Goal: Task Accomplishment & Management: Manage account settings

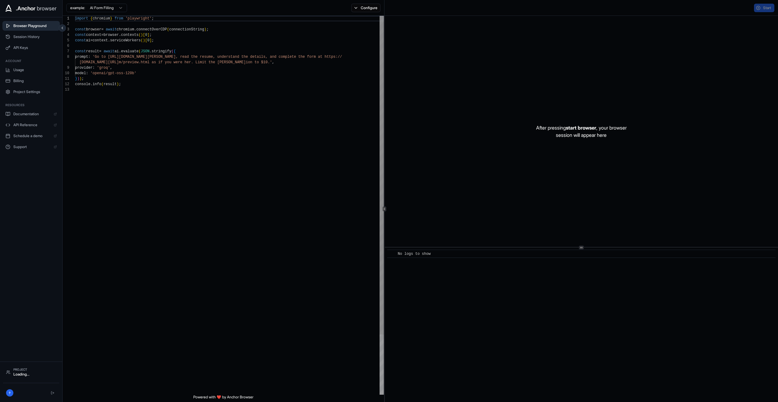
scroll to position [44, 0]
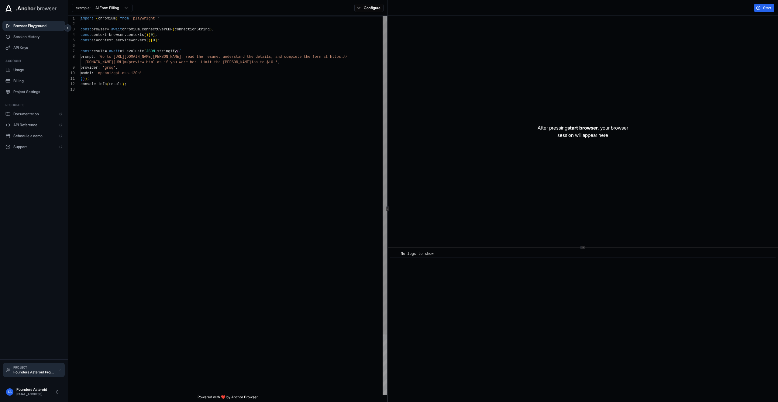
click at [29, 371] on div "Founders Asteroid Project" at bounding box center [34, 372] width 42 height 5
click at [40, 226] on div "Browser Playground Session History API Keys Account Usage Billing Project Setti…" at bounding box center [34, 188] width 68 height 342
click at [26, 89] on span "Project Settings" at bounding box center [37, 91] width 49 height 5
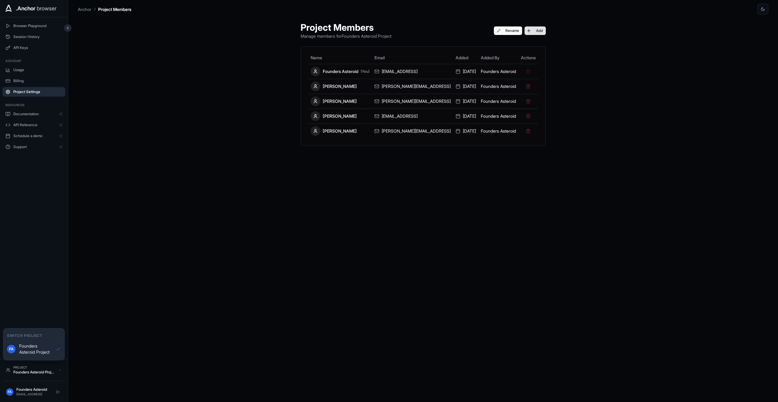
click at [538, 28] on button "Add" at bounding box center [535, 30] width 21 height 9
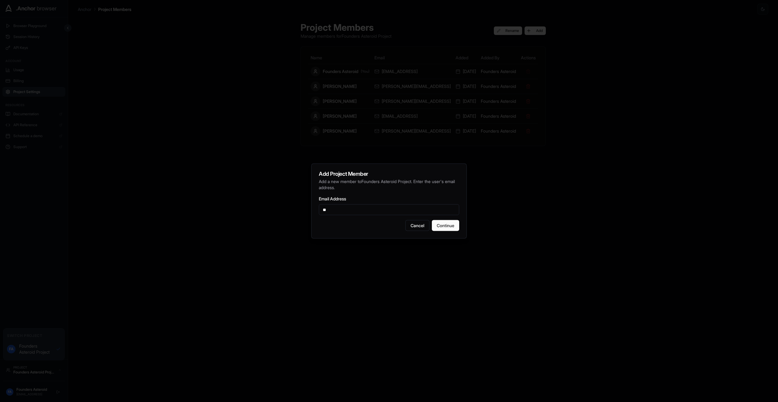
type input "**********"
click at [448, 226] on button "Continue" at bounding box center [445, 225] width 27 height 11
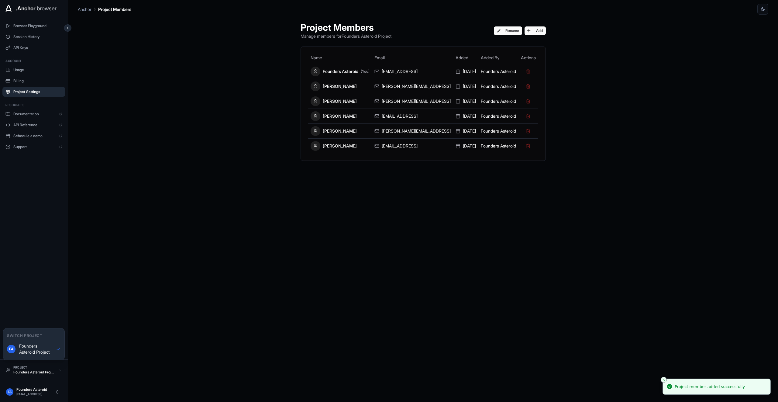
click at [524, 224] on div "Project Members Manage members for Founders Asteroid Project Rename Add Name Em…" at bounding box center [423, 208] width 260 height 387
click at [341, 291] on div "Project Members Manage members for Founders Asteroid Project Rename Add Name Em…" at bounding box center [423, 208] width 260 height 387
